Goal: Task Accomplishment & Management: Complete application form

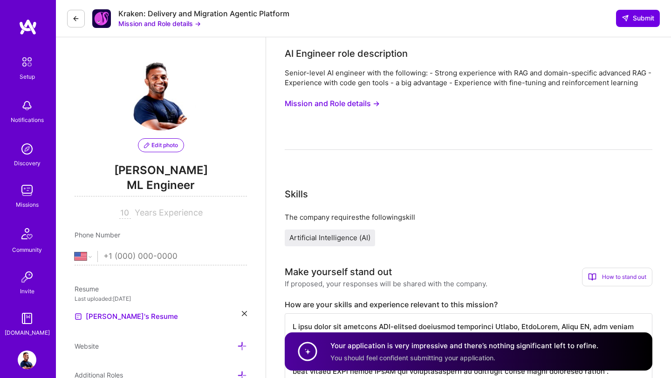
select select "US"
click at [29, 192] on img at bounding box center [27, 190] width 19 height 19
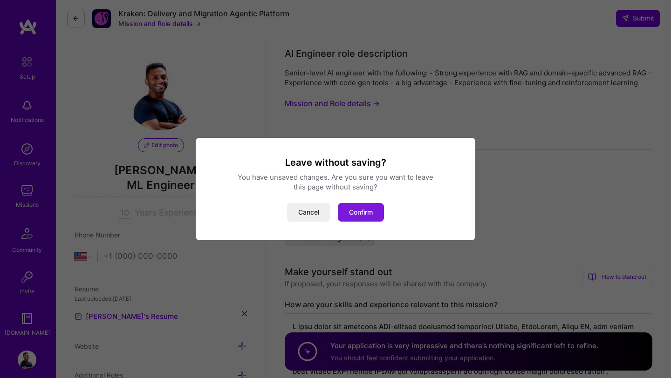
click at [354, 213] on button "Confirm" at bounding box center [361, 212] width 46 height 19
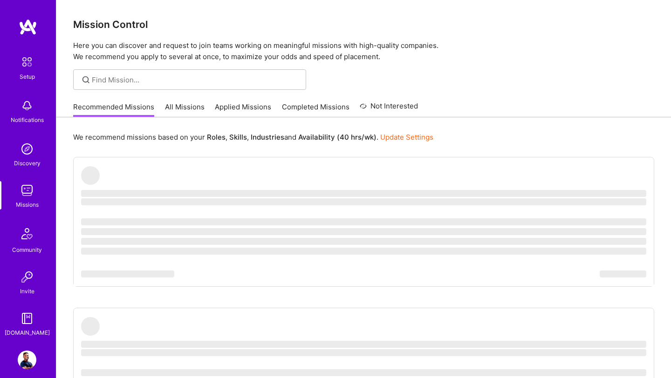
click at [28, 355] on img at bounding box center [27, 360] width 19 height 19
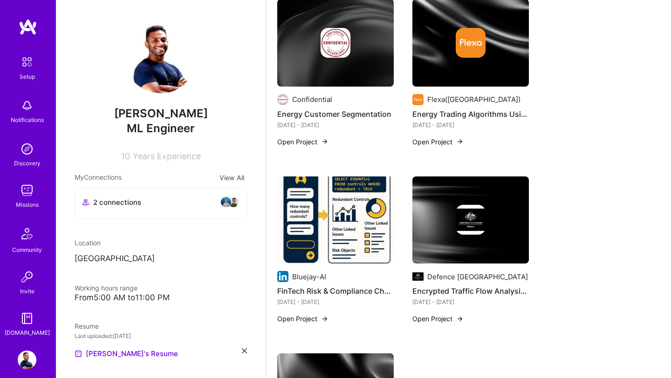
scroll to position [1451, 0]
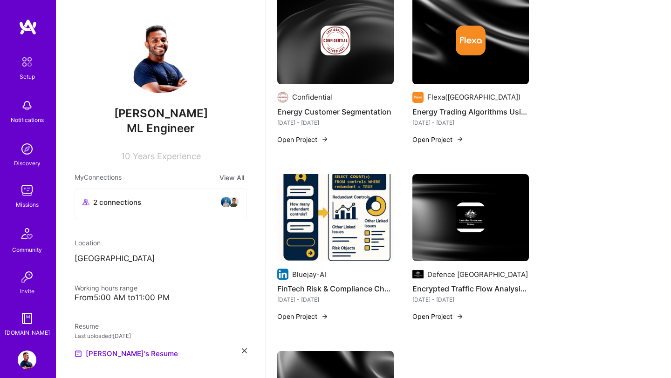
click at [342, 215] on img at bounding box center [335, 218] width 117 height 88
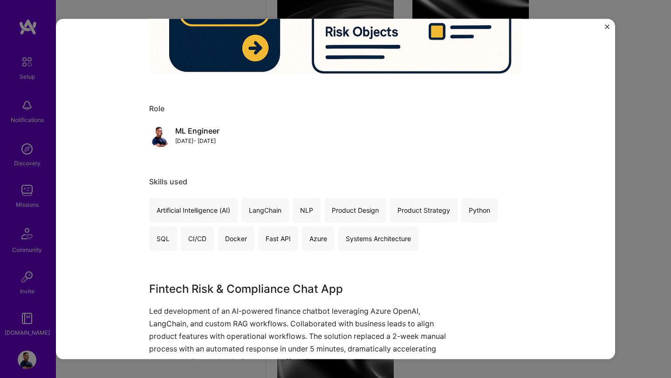
scroll to position [543, 0]
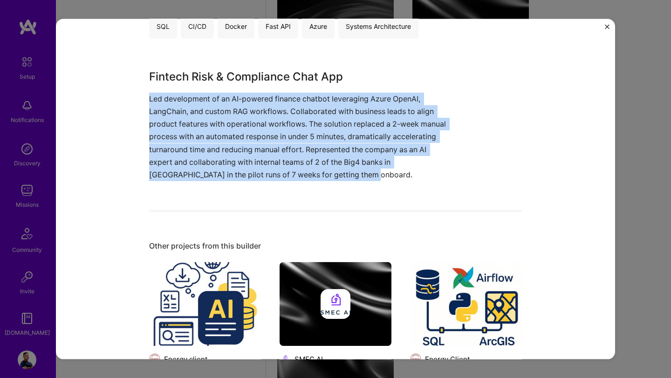
drag, startPoint x: 149, startPoint y: 99, endPoint x: 358, endPoint y: 172, distance: 221.7
click at [358, 172] on p "Led development of an AI-powered finance chatbot leveraging Azure OpenAI, LangC…" at bounding box center [300, 136] width 303 height 89
copy p "Led development of an AI-powered finance chatbot leveraging Azure OpenAI, LangC…"
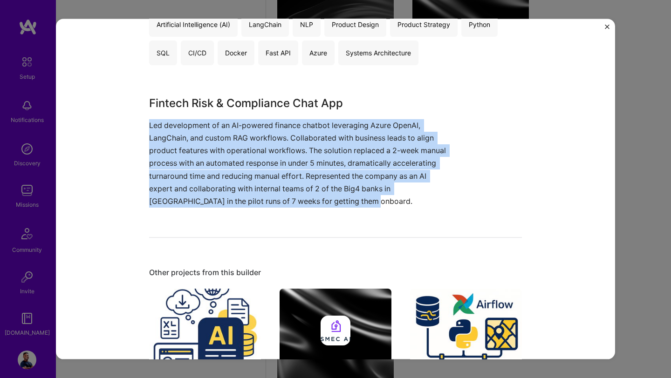
scroll to position [476, 0]
